Goal: Book appointment/travel/reservation

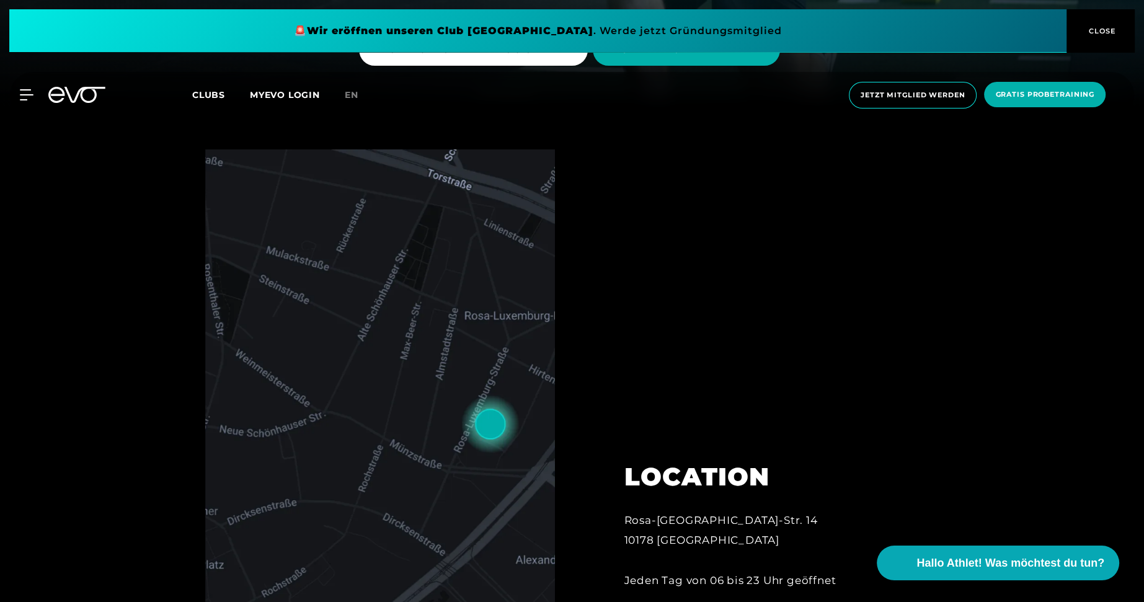
scroll to position [682, 0]
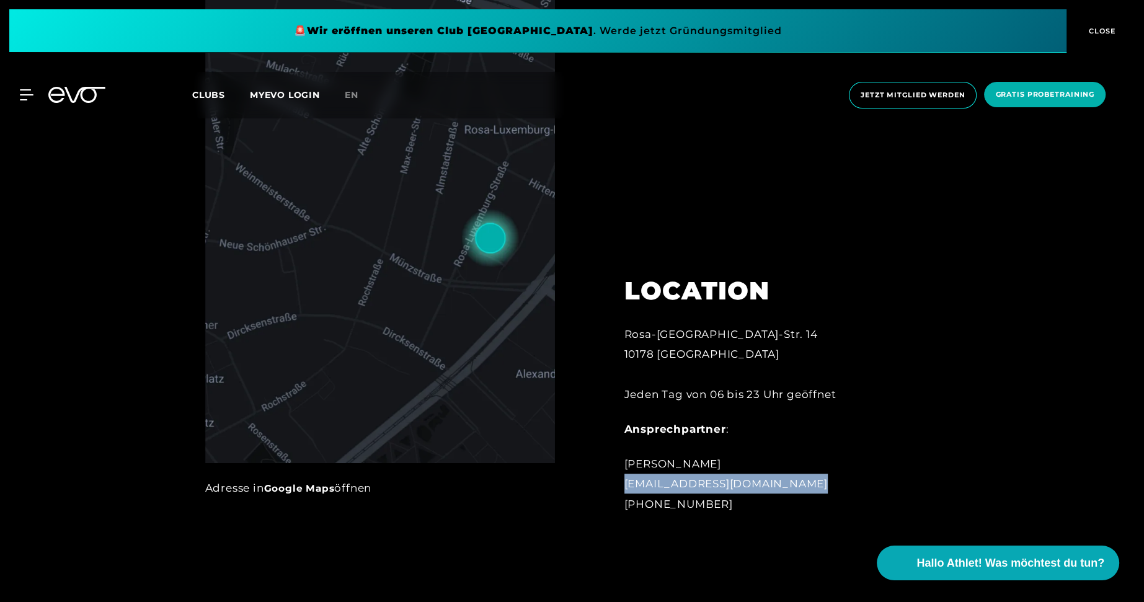
drag, startPoint x: 826, startPoint y: 489, endPoint x: 612, endPoint y: 486, distance: 214.0
click at [612, 486] on div "LOCATION [GEOGRAPHIC_DATA]-[GEOGRAPHIC_DATA]-[GEOGRAPHIC_DATA]. 14 10178 Berlin…" at bounding box center [761, 387] width 308 height 284
copy div "[EMAIL_ADDRESS][DOMAIN_NAME]"
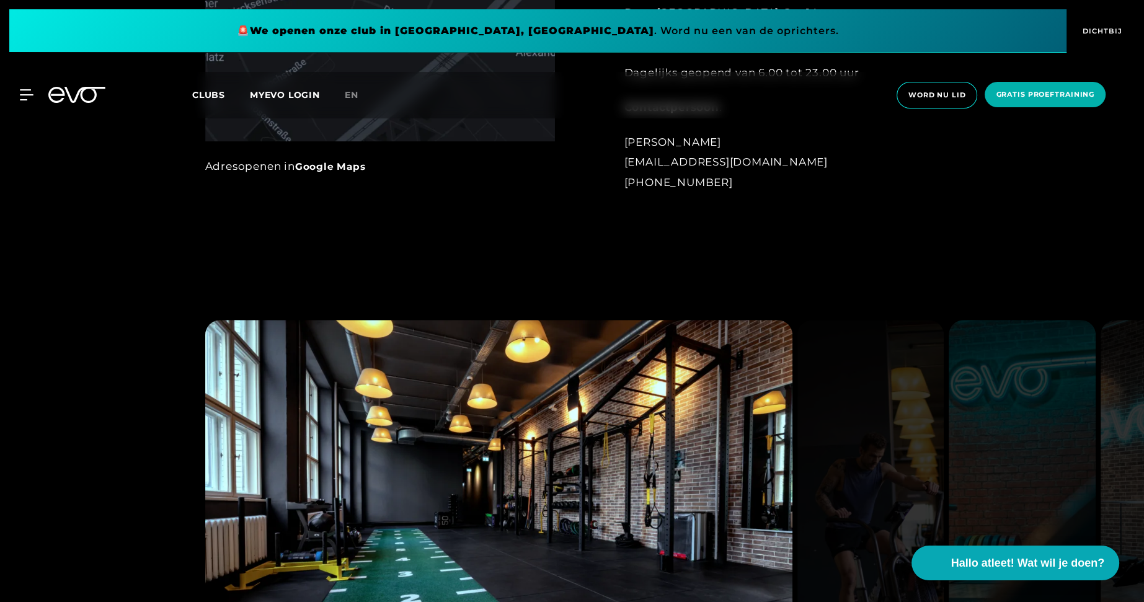
scroll to position [880, 0]
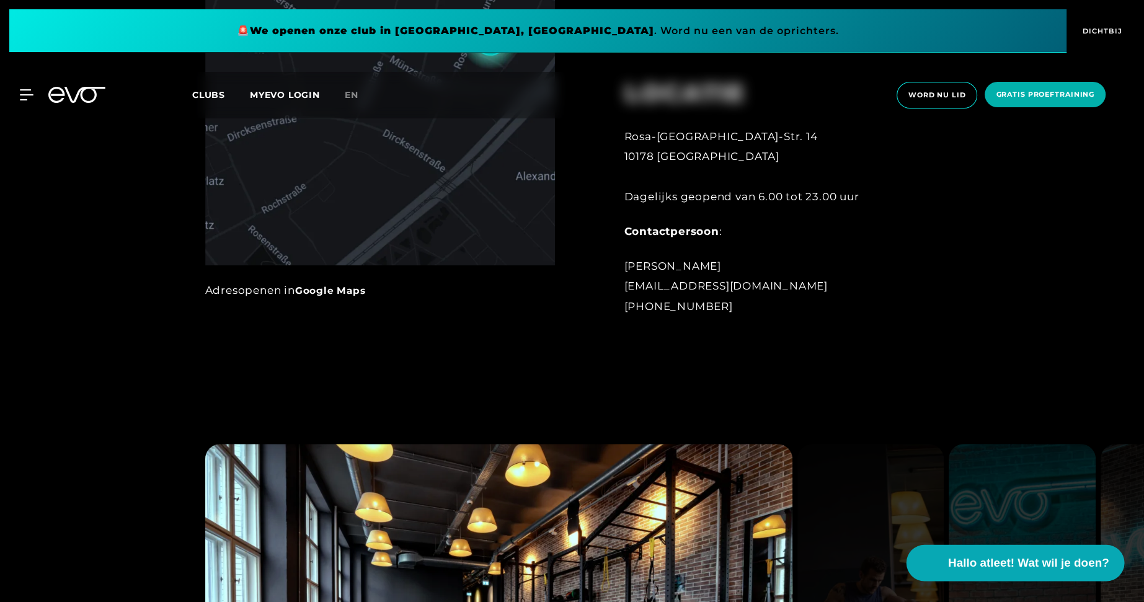
click at [972, 566] on font "Hallo atleet! Wat wil je doen?" at bounding box center [1028, 562] width 161 height 13
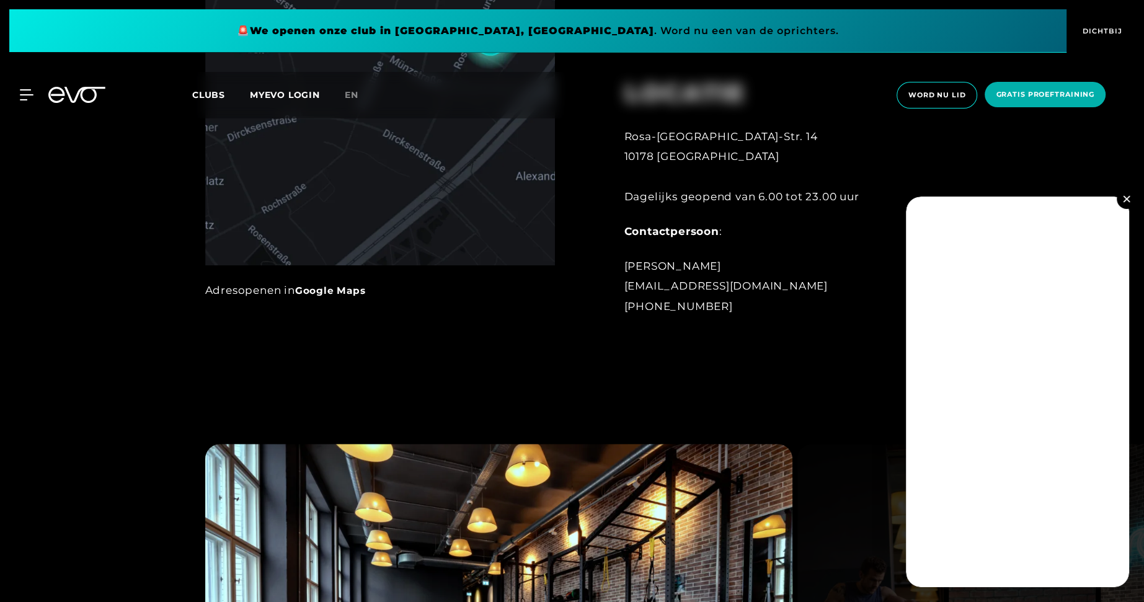
click at [1122, 201] on button at bounding box center [1127, 199] width 20 height 20
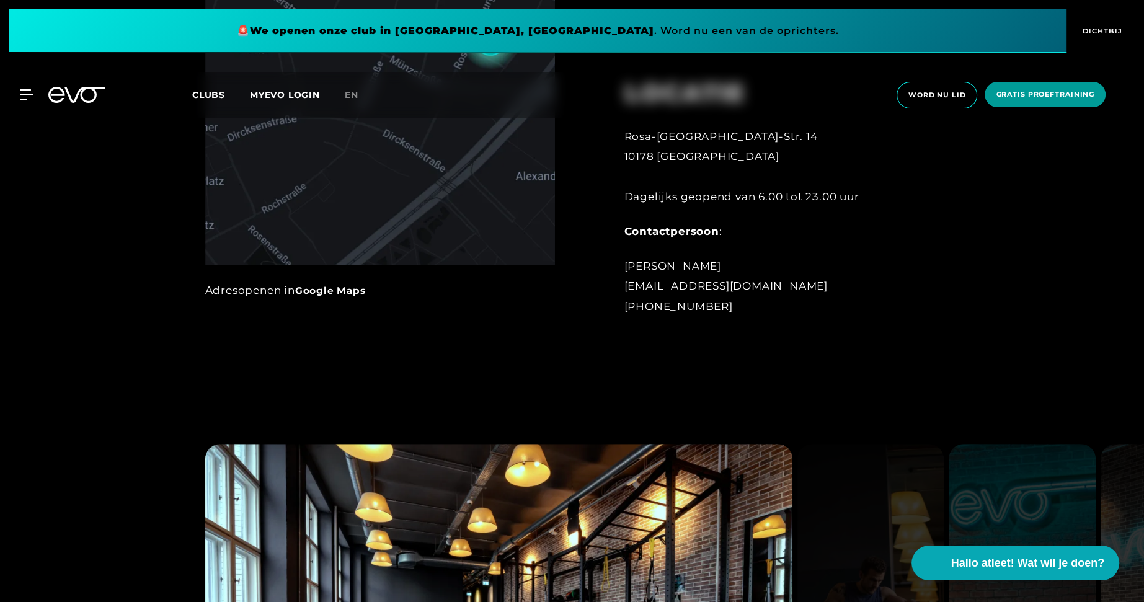
click at [1028, 89] on span "Gratis proeftraining" at bounding box center [1045, 94] width 99 height 11
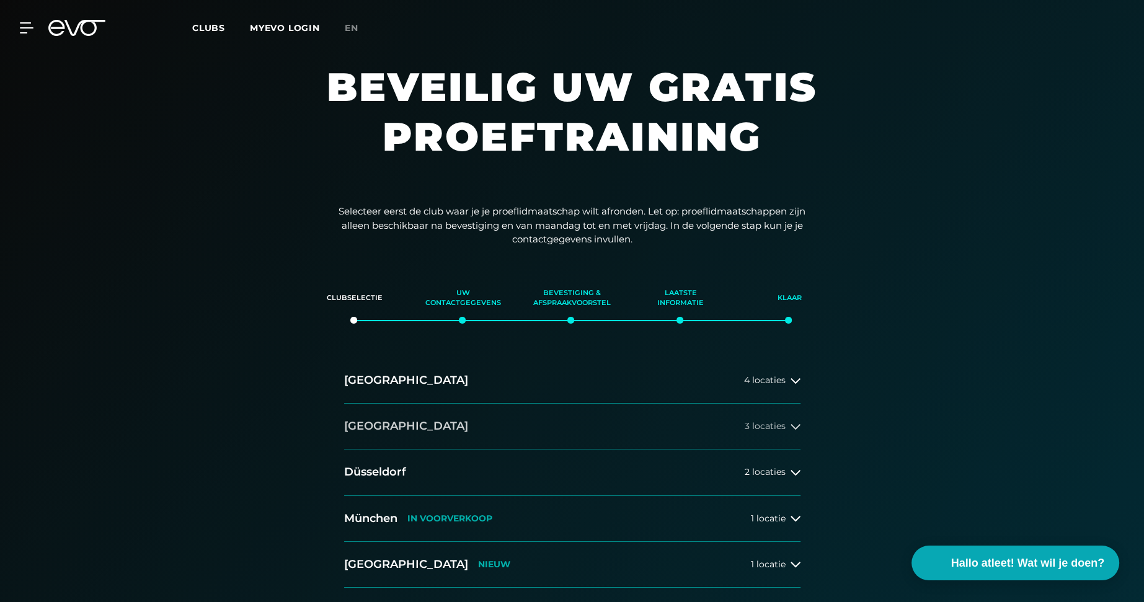
click at [463, 422] on button "[GEOGRAPHIC_DATA] 3 locaties" at bounding box center [572, 427] width 456 height 46
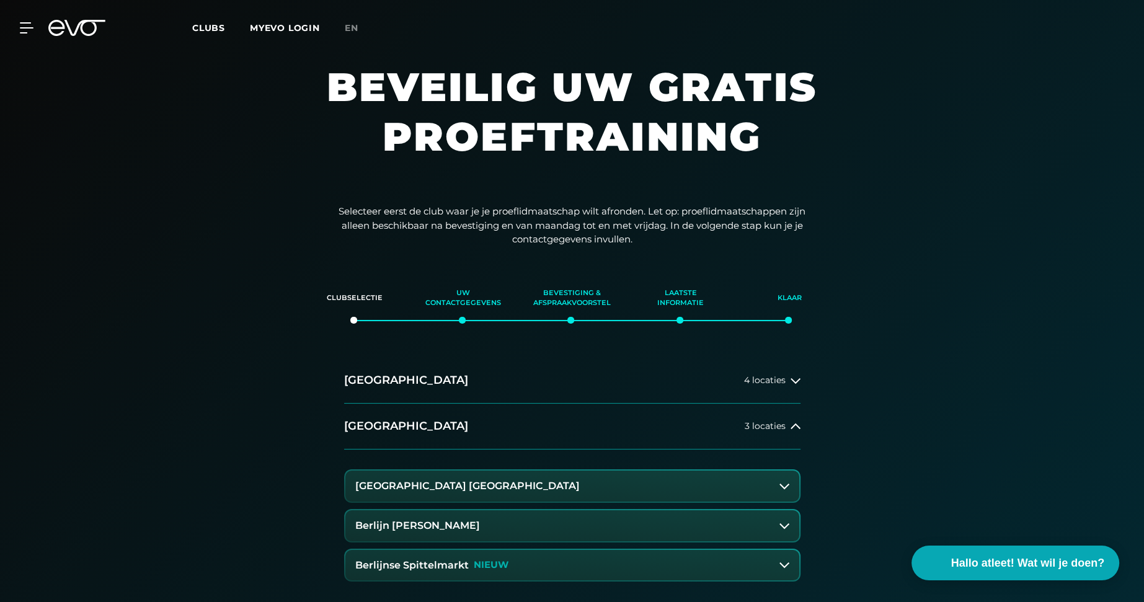
click at [468, 486] on font "[GEOGRAPHIC_DATA] [GEOGRAPHIC_DATA]" at bounding box center [467, 486] width 225 height 12
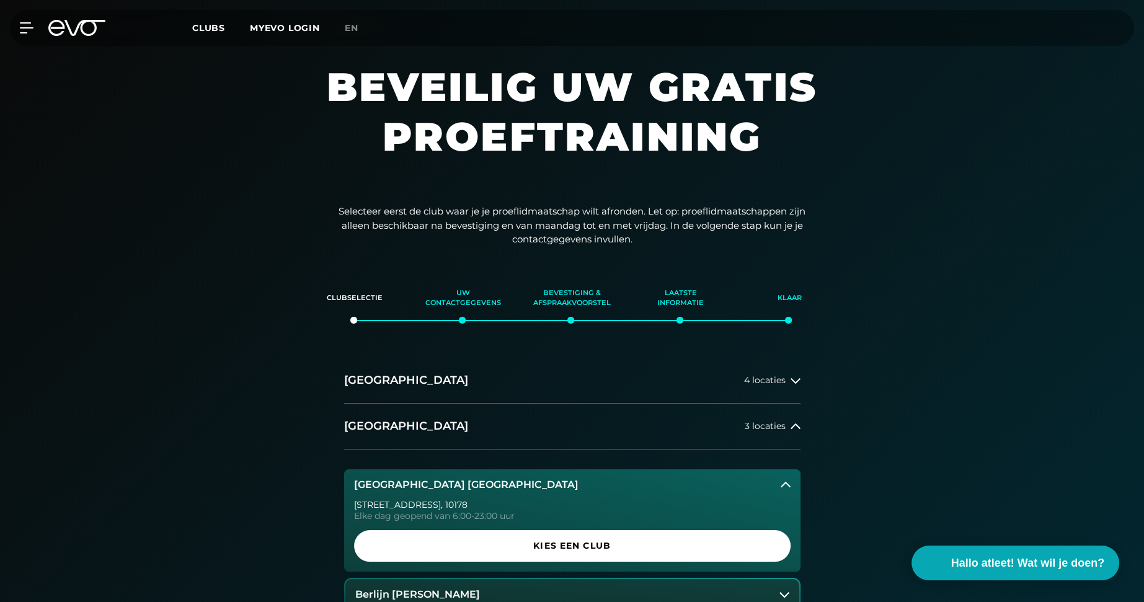
scroll to position [124, 0]
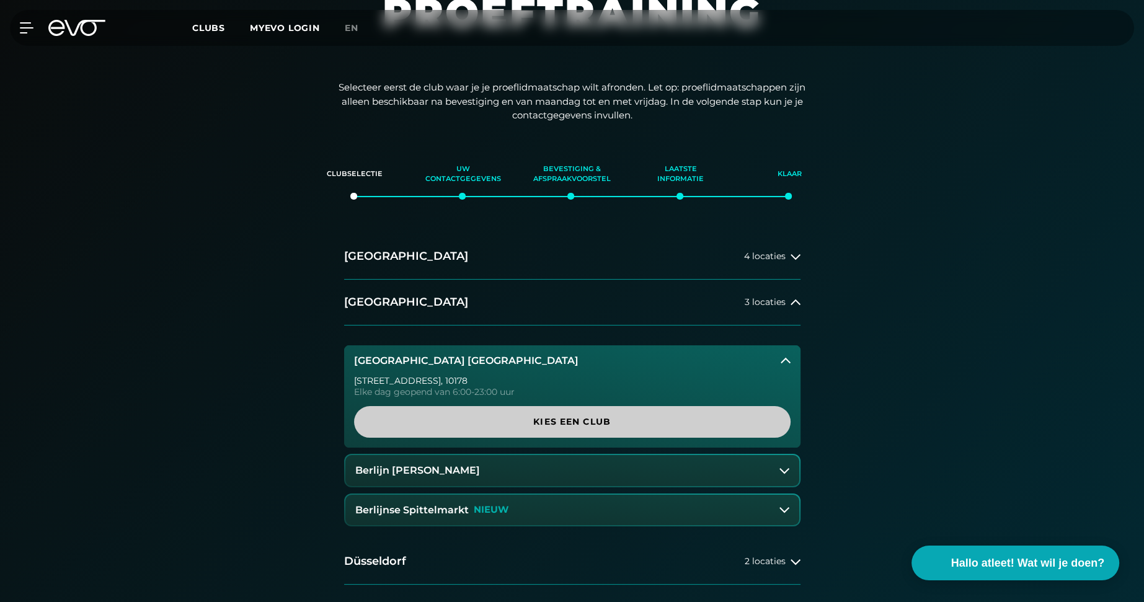
click at [551, 417] on font "Kies een club" at bounding box center [572, 421] width 78 height 11
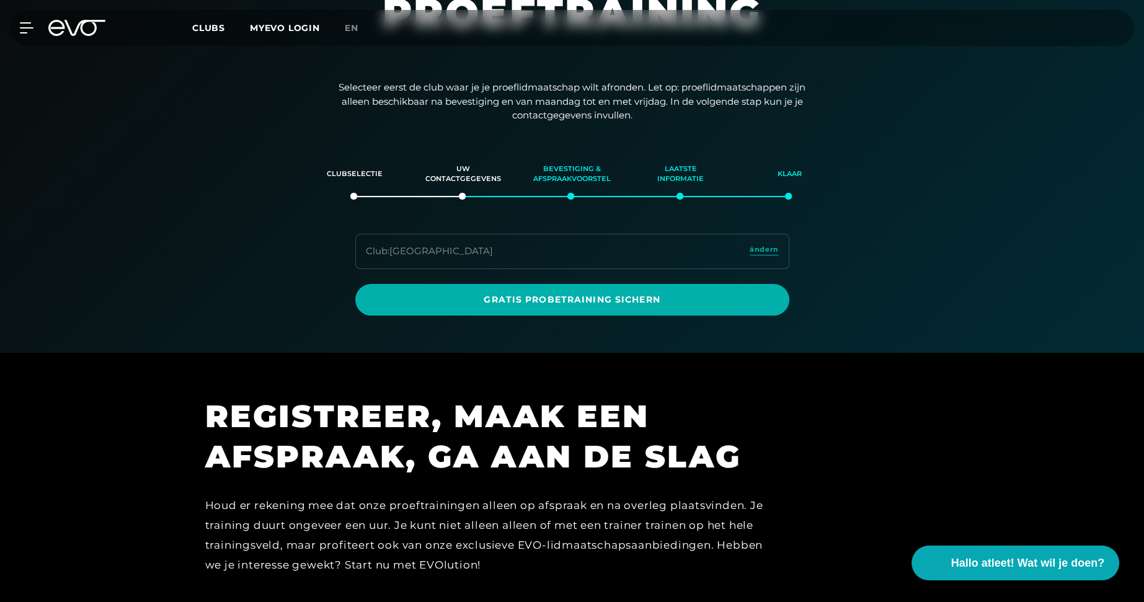
scroll to position [213, 0]
